Goal: Transaction & Acquisition: Subscribe to service/newsletter

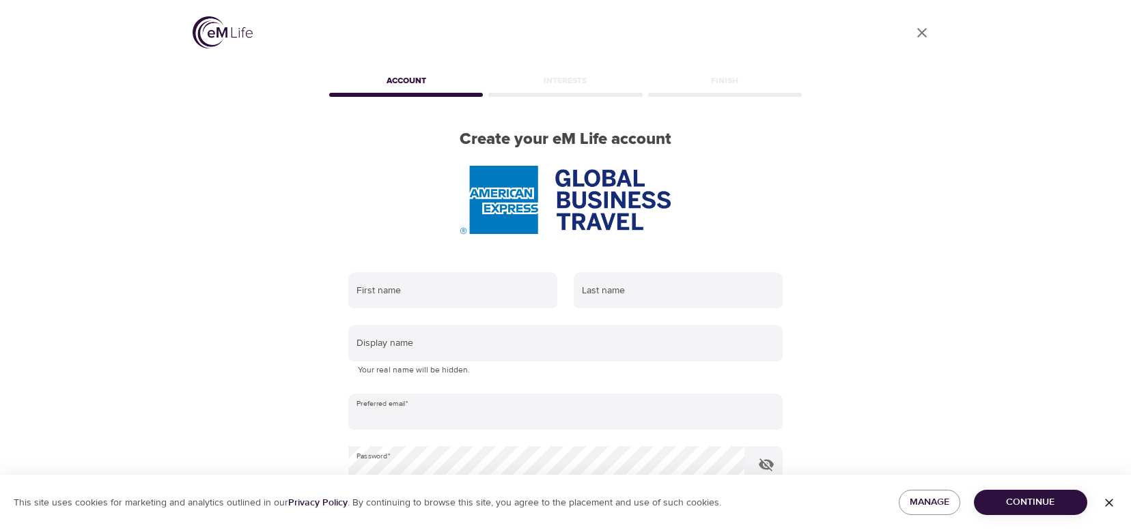
scroll to position [68, 0]
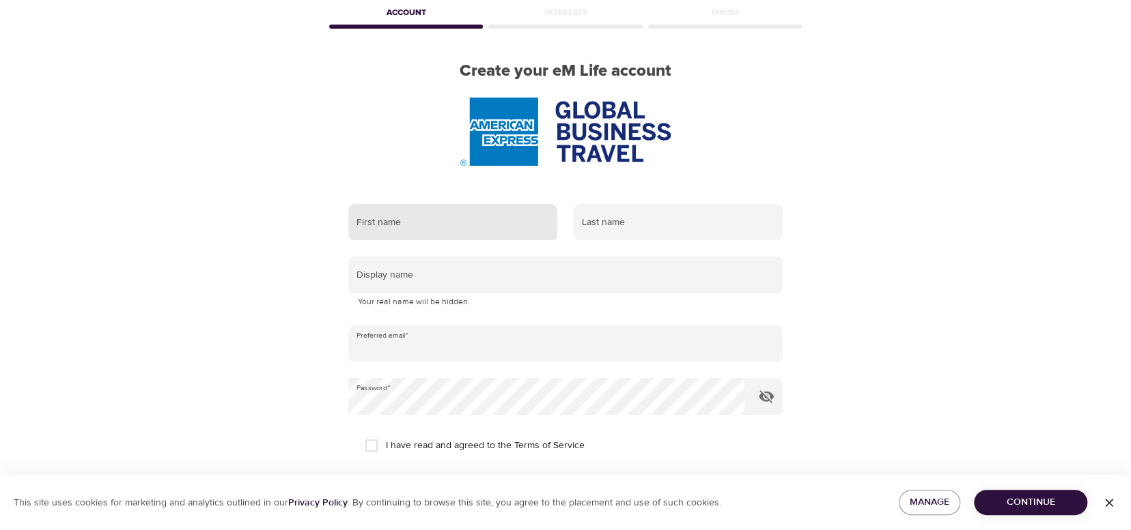
type input "[PERSON_NAME][EMAIL_ADDRESS][PERSON_NAME][DOMAIN_NAME]"
click at [475, 229] on input "text" at bounding box center [452, 222] width 209 height 37
type input "[PERSON_NAME]"
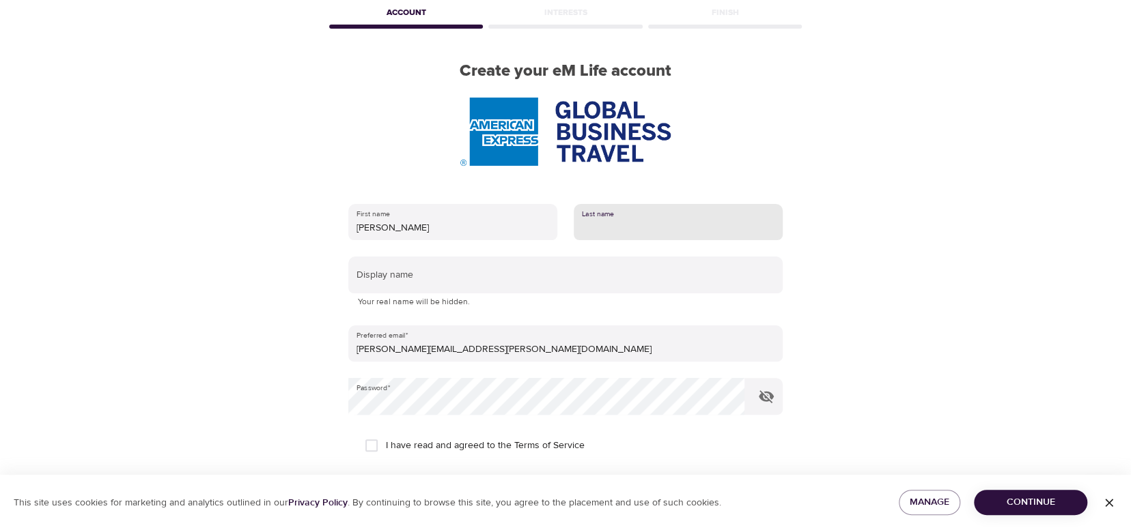
click at [605, 216] on input "text" at bounding box center [677, 222] width 209 height 37
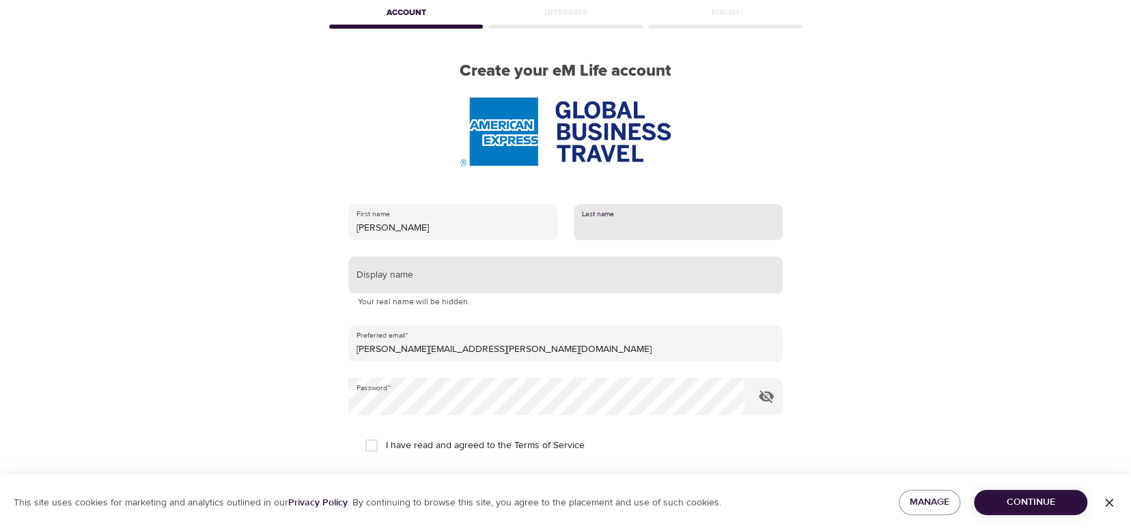
type input "[PERSON_NAME]"
click at [423, 281] on input "text" at bounding box center [565, 275] width 434 height 37
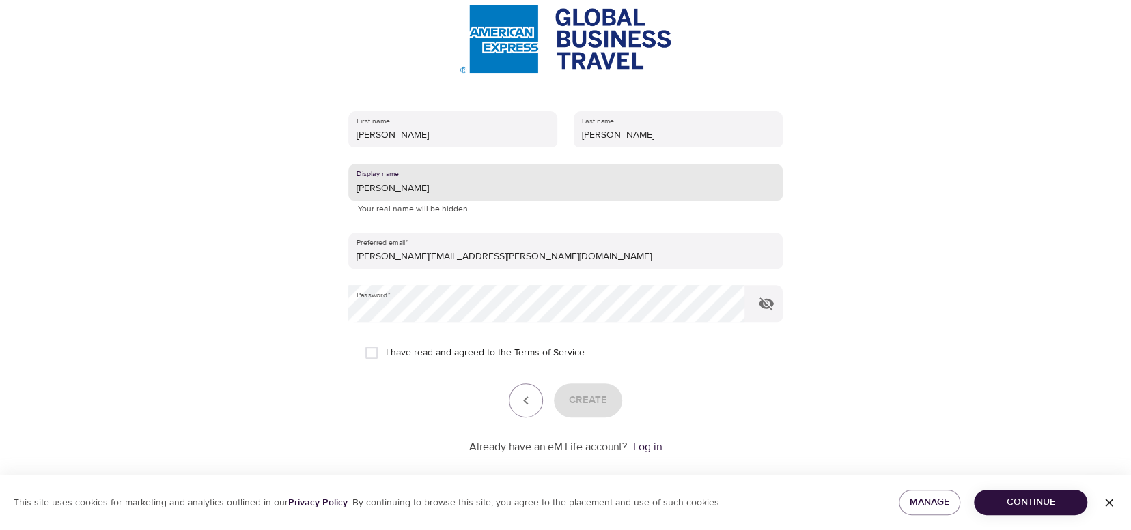
scroll to position [177, 0]
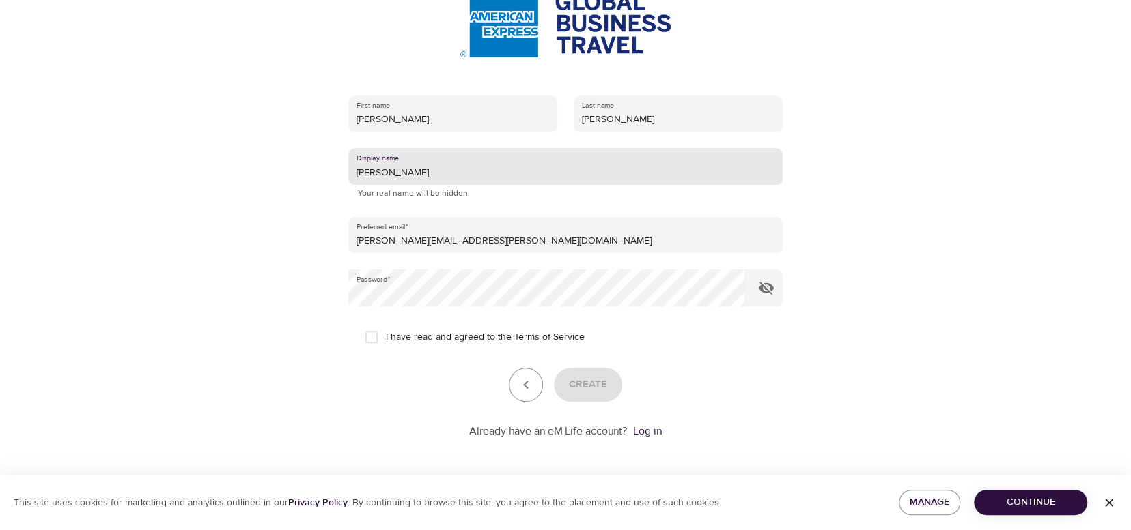
type input "[PERSON_NAME]"
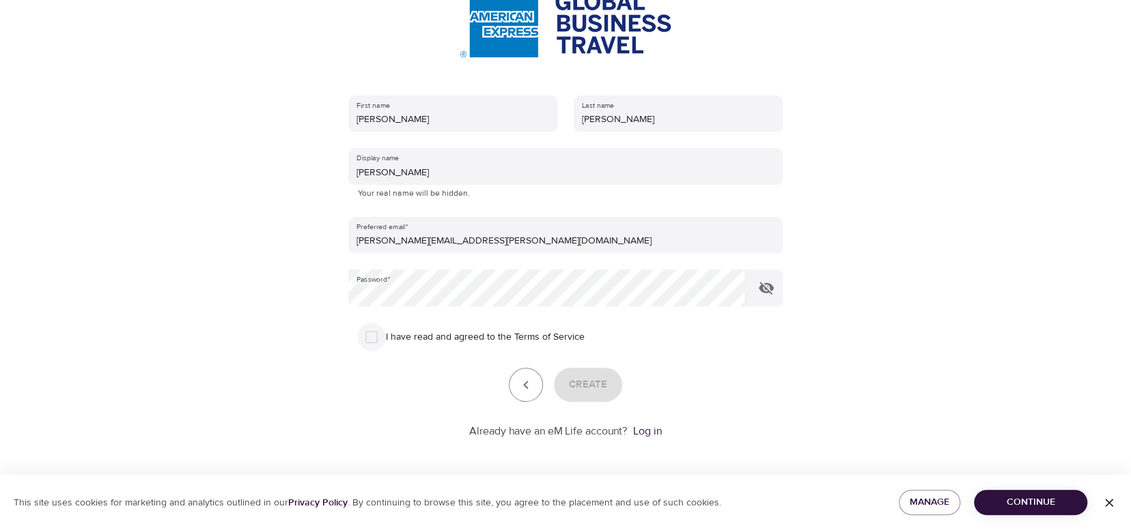
click at [376, 332] on input "I have read and agreed to the Terms of Service" at bounding box center [371, 337] width 29 height 29
checkbox input "true"
click at [593, 383] on span "Create" at bounding box center [588, 385] width 38 height 18
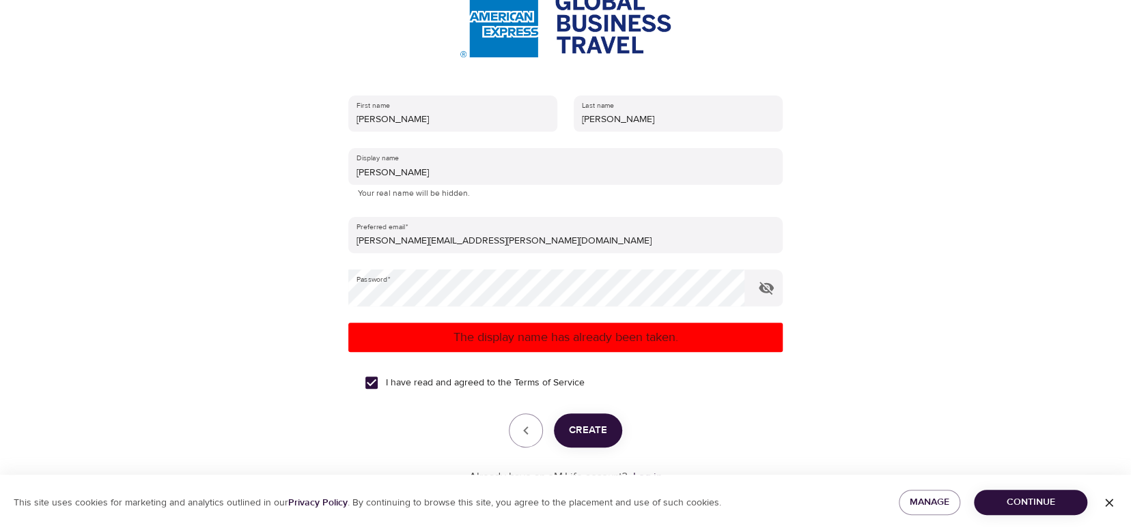
scroll to position [223, 0]
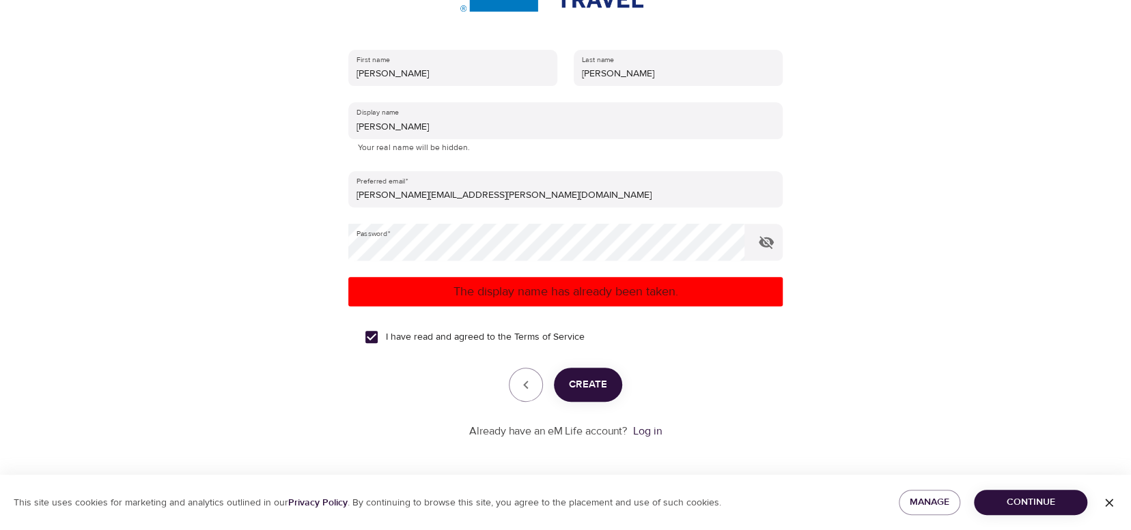
click at [627, 431] on p "Already have an eM Life account?" at bounding box center [548, 432] width 158 height 16
click at [641, 431] on link "Log in" at bounding box center [647, 432] width 29 height 14
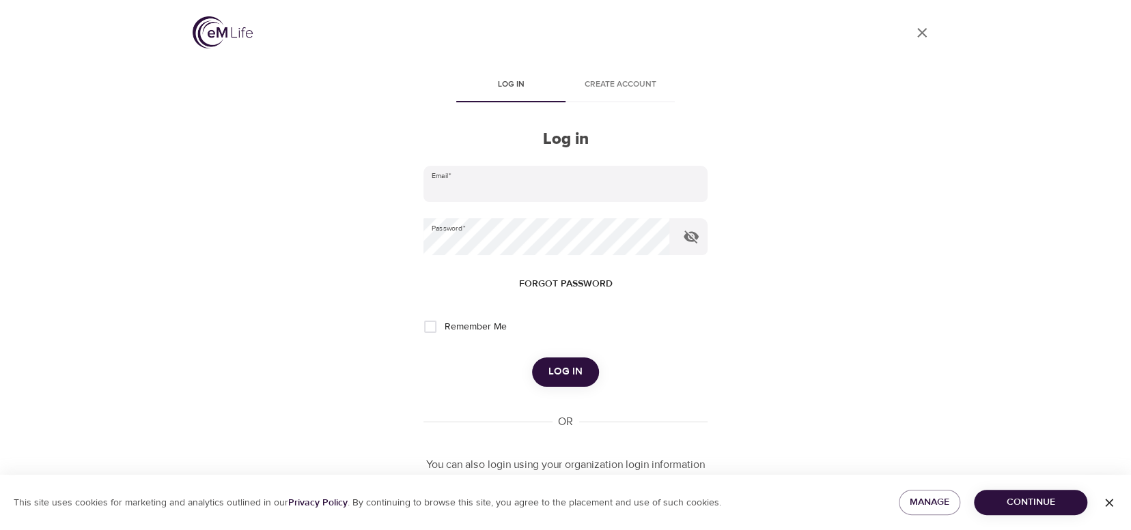
type input "[PERSON_NAME][EMAIL_ADDRESS][PERSON_NAME][DOMAIN_NAME]"
click at [563, 370] on span "Log in" at bounding box center [565, 372] width 34 height 18
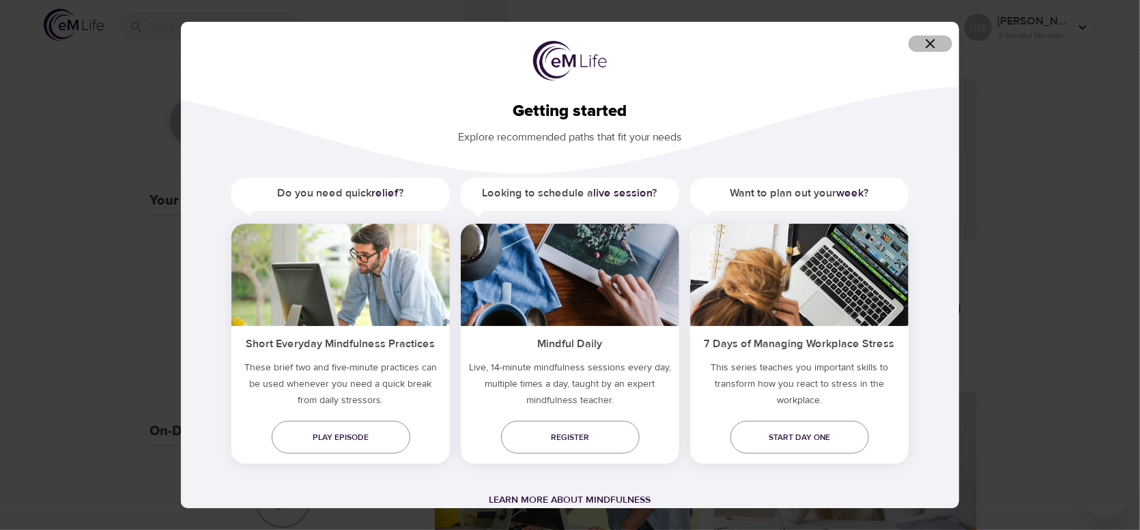
click at [933, 42] on icon "button" at bounding box center [931, 44] width 10 height 10
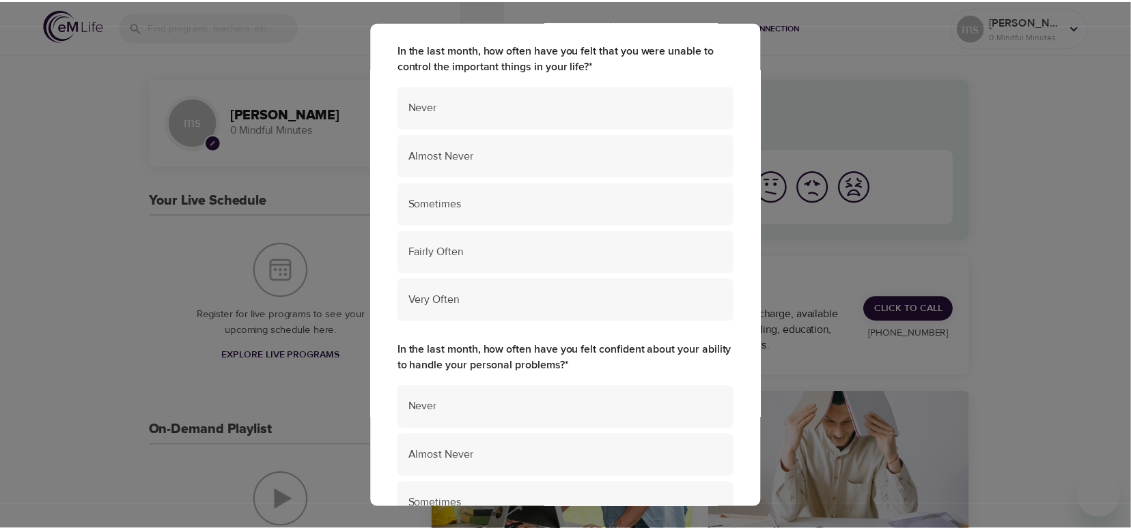
scroll to position [137, 0]
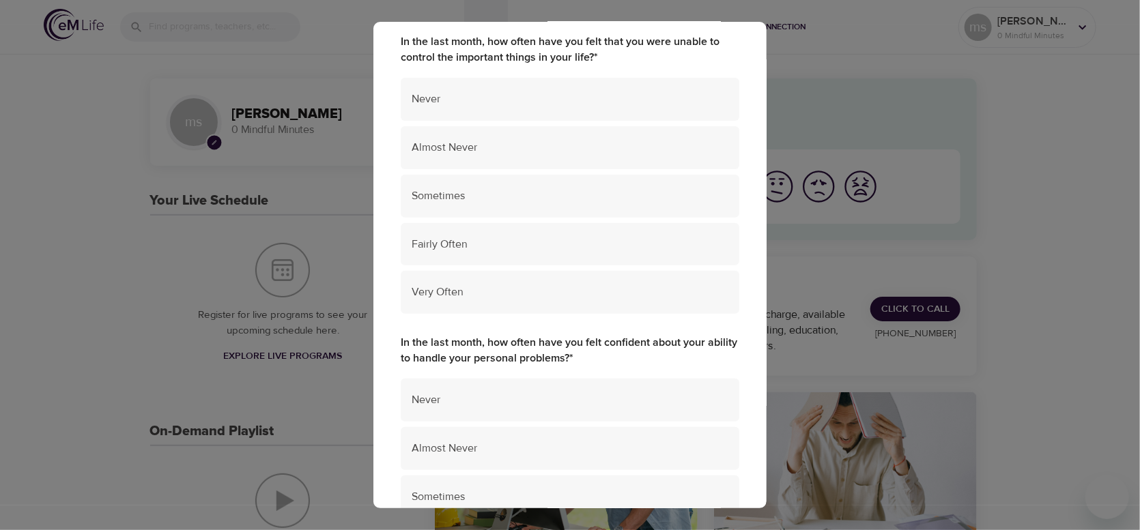
click at [1045, 195] on div "Perceived Stress Scale 4 Questions In the last month, how often have you felt t…" at bounding box center [570, 265] width 1140 height 530
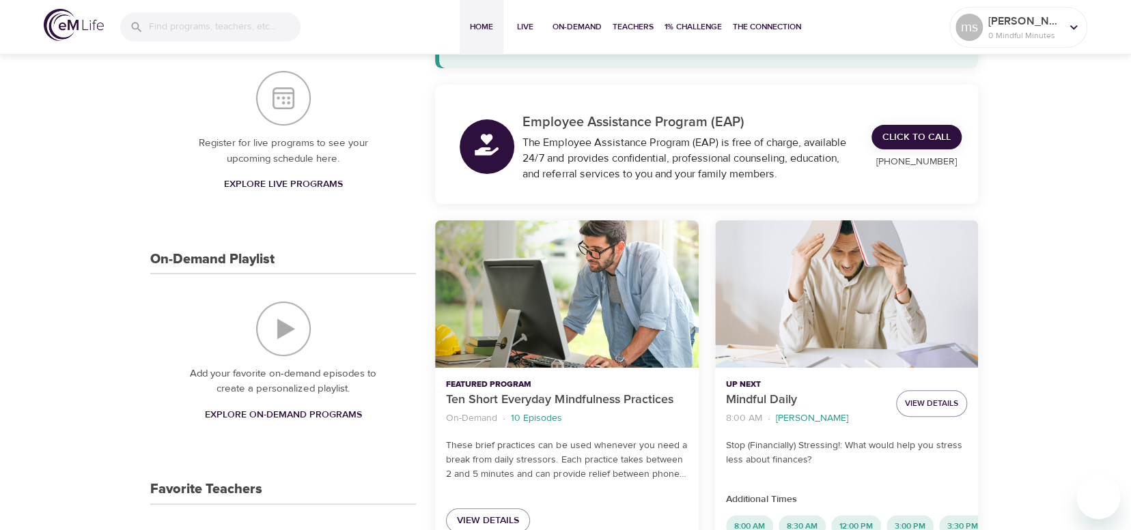
scroll to position [273, 0]
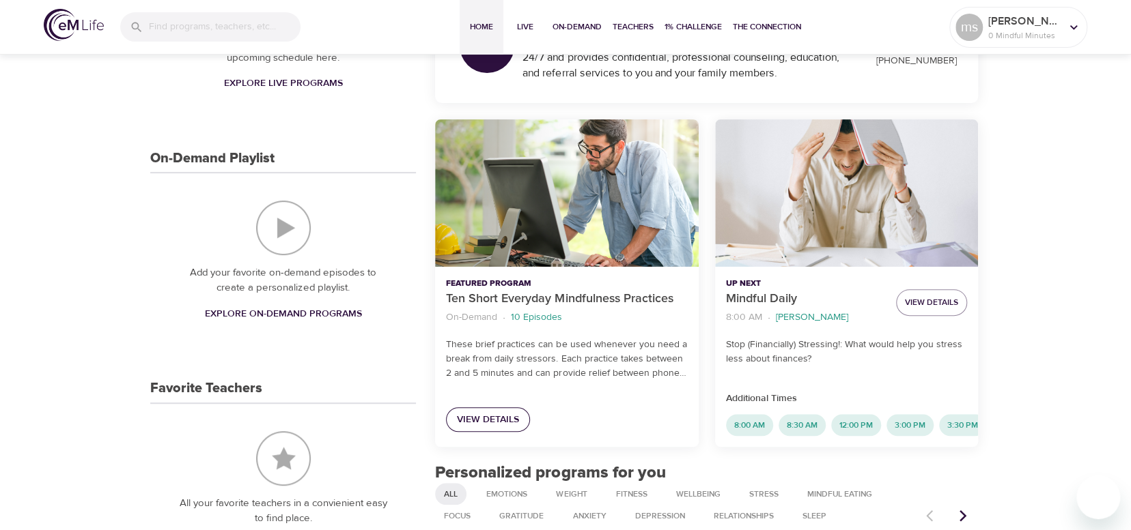
click at [500, 427] on span "View Details" at bounding box center [488, 420] width 62 height 17
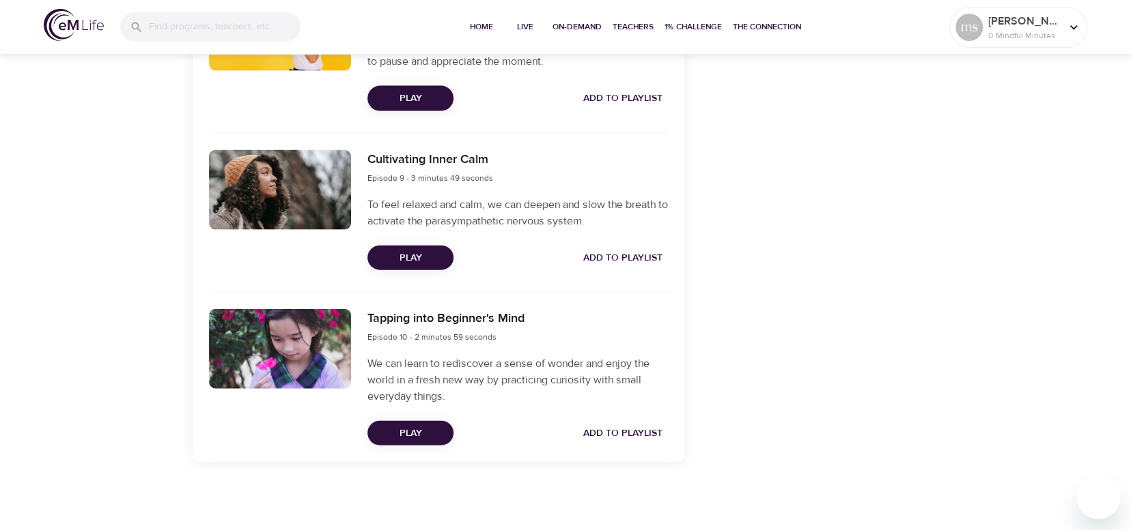
scroll to position [1796, 0]
